Goal: Unclear

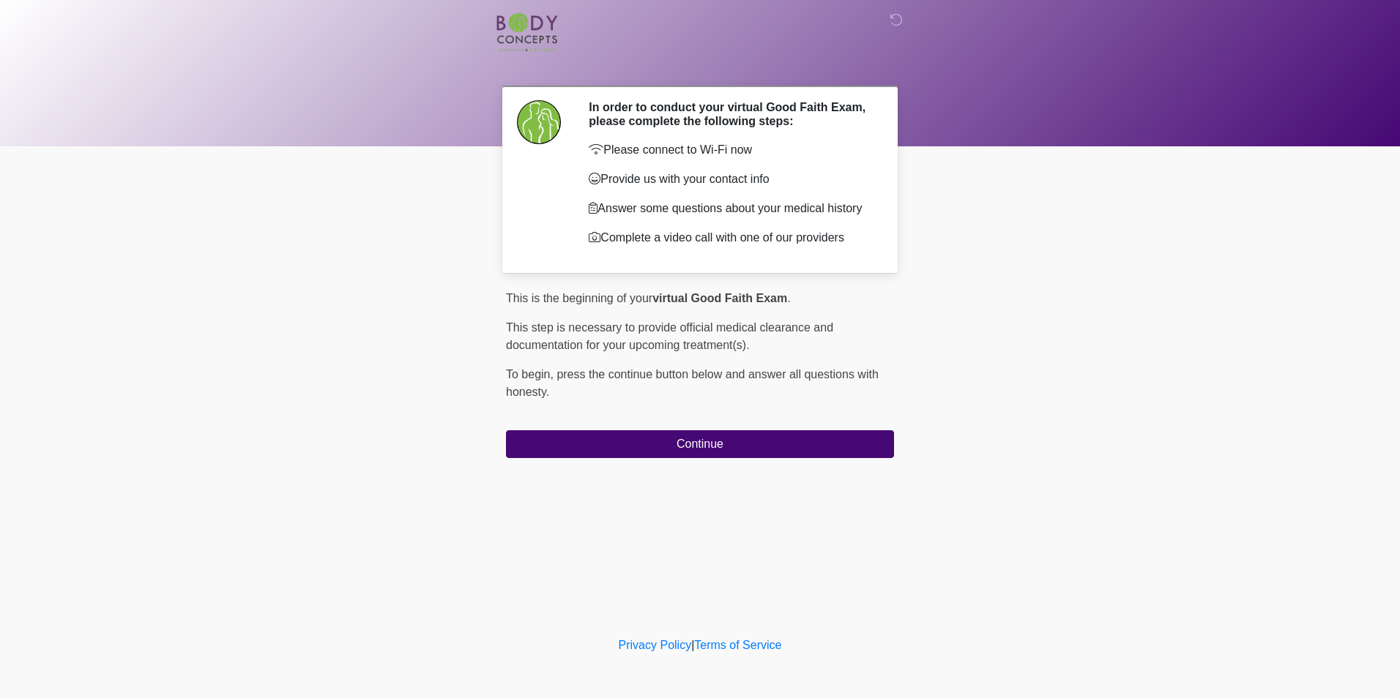
click at [1312, 355] on body "‎ ‎ ‎ In order to conduct your virtual Good Faith Exam, please complete the fol…" at bounding box center [700, 349] width 1400 height 698
click at [1132, 353] on body "‎ ‎ ‎ In order to conduct your virtual Good Faith Exam, please complete the fol…" at bounding box center [700, 349] width 1400 height 698
click at [271, 317] on body "‎ ‎ ‎ In order to conduct your virtual Good Faith Exam, please complete the fol…" at bounding box center [700, 349] width 1400 height 698
click at [413, 361] on body "‎ ‎ ‎ In order to conduct your virtual Good Faith Exam, please complete the fol…" at bounding box center [700, 349] width 1400 height 698
click at [223, 321] on body "‎ ‎ ‎ In order to conduct your virtual Good Faith Exam, please complete the fol…" at bounding box center [700, 349] width 1400 height 698
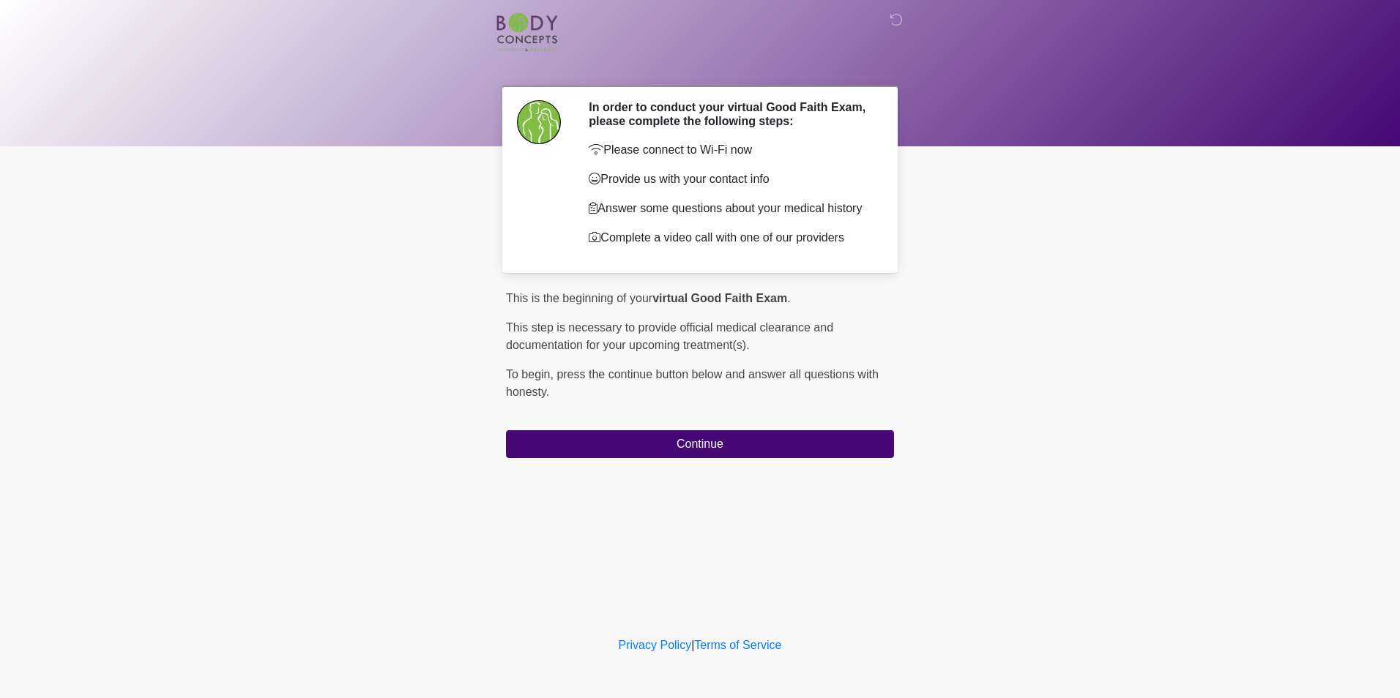
click at [1036, 499] on body "‎ ‎ ‎ In order to conduct your virtual Good Faith Exam, please complete the fol…" at bounding box center [700, 349] width 1400 height 698
click at [1075, 474] on body "‎ ‎ ‎ In order to conduct your virtual Good Faith Exam, please complete the fol…" at bounding box center [700, 349] width 1400 height 698
